Goal: Entertainment & Leisure: Consume media (video, audio)

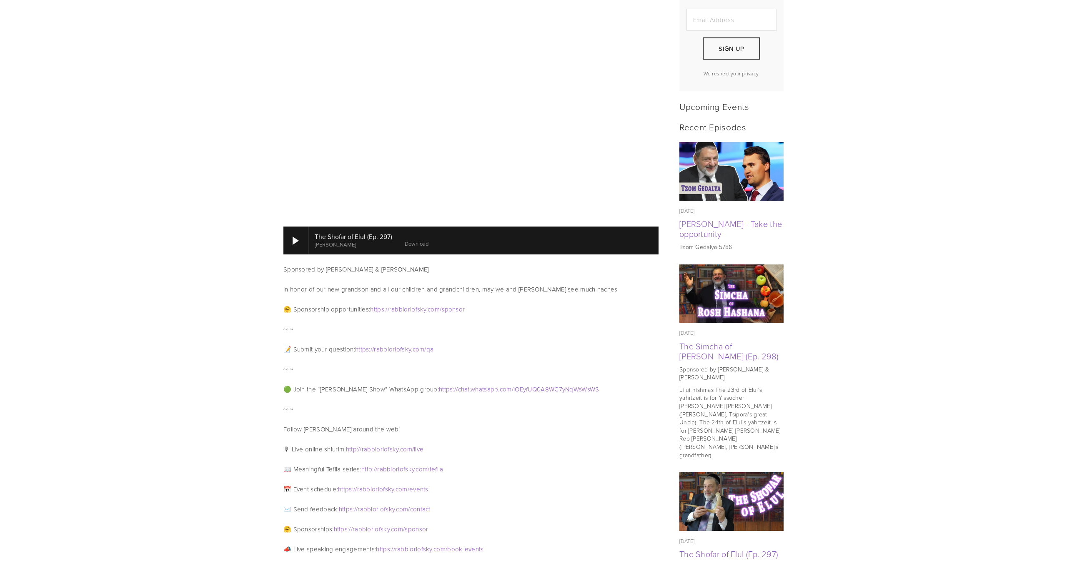
scroll to position [288, 0]
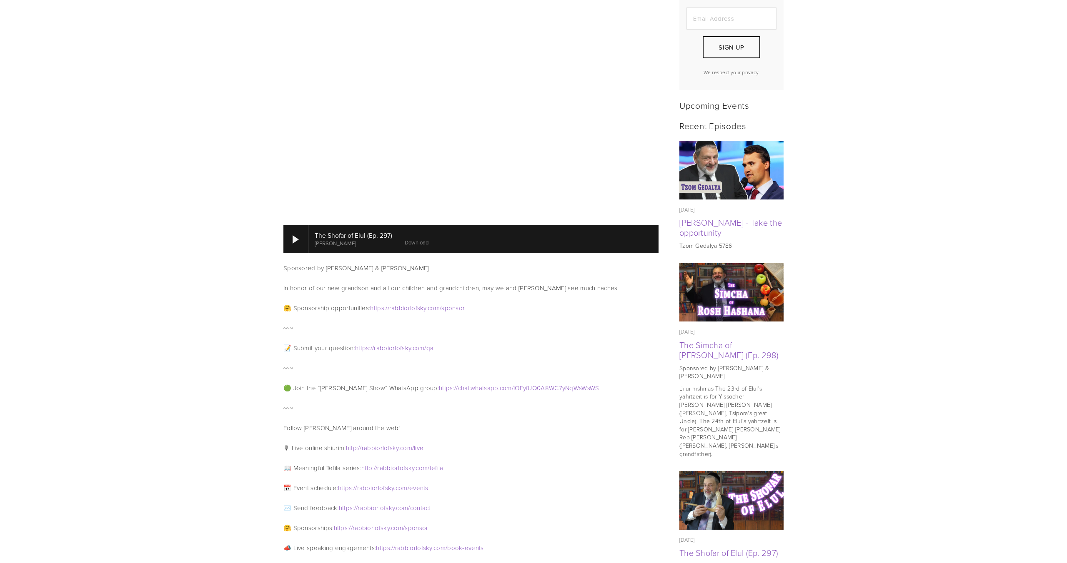
click at [736, 287] on img at bounding box center [731, 292] width 105 height 59
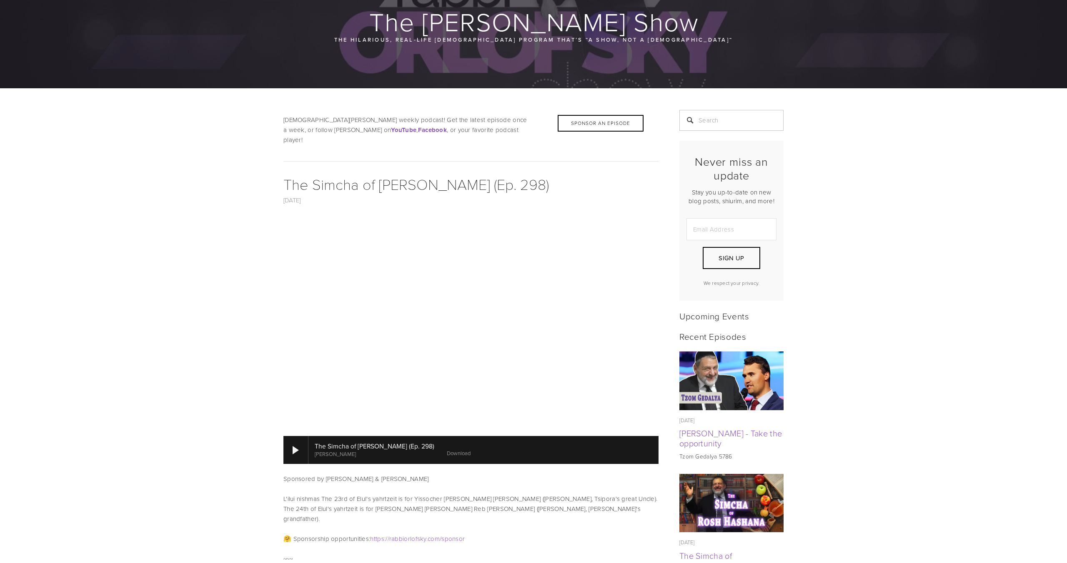
scroll to position [78, 0]
click at [750, 387] on img at bounding box center [731, 380] width 105 height 59
